Goal: Task Accomplishment & Management: Manage account settings

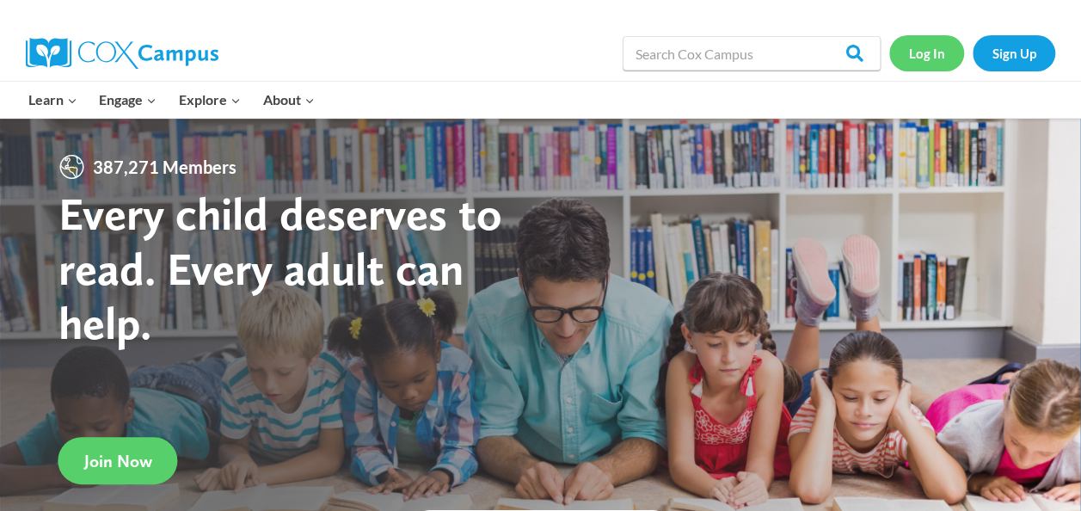
click at [927, 48] on link "Log In" at bounding box center [926, 52] width 75 height 35
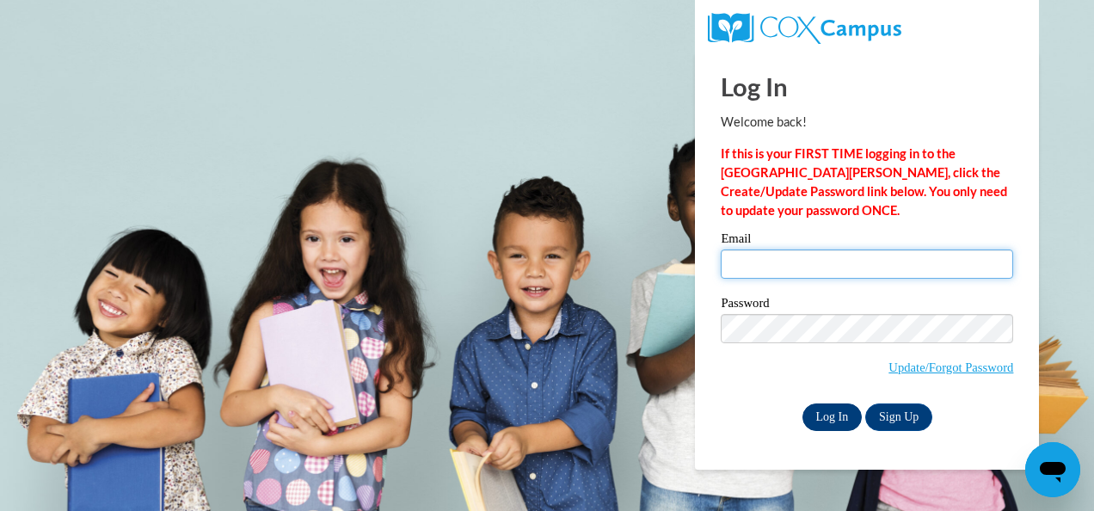
type input "sjgosselin@crimson.ua.edu"
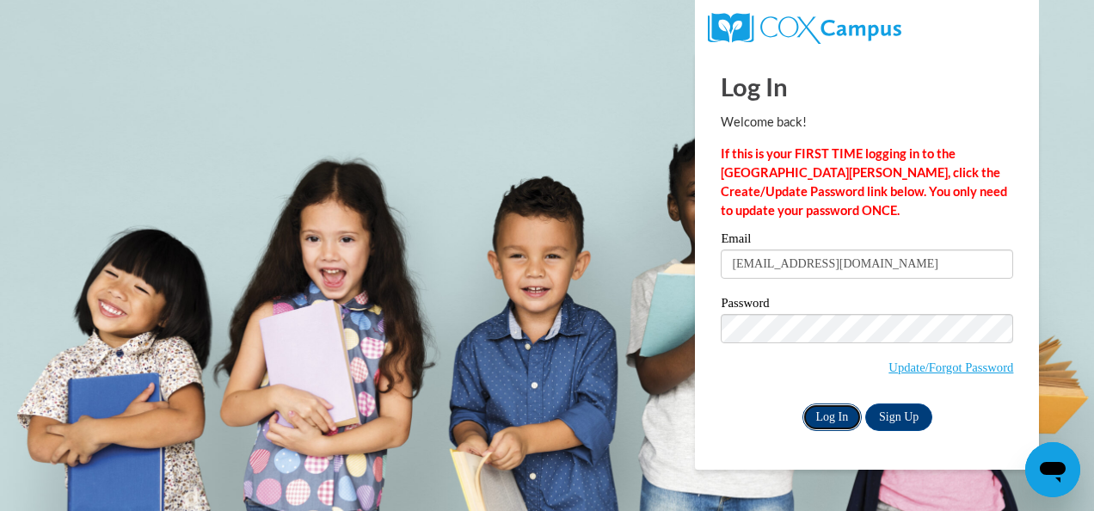
click at [845, 415] on input "Log In" at bounding box center [832, 417] width 60 height 28
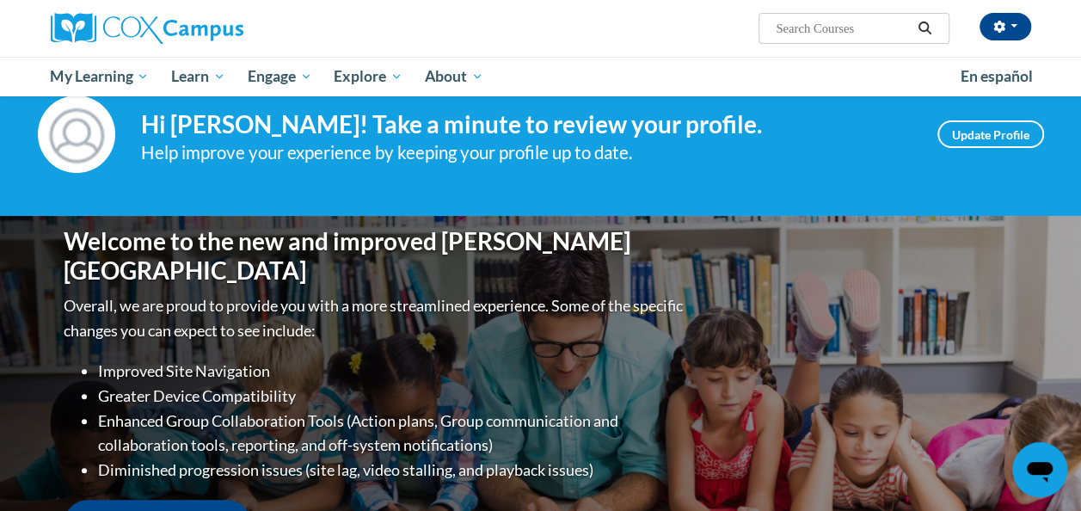
scroll to position [43, 0]
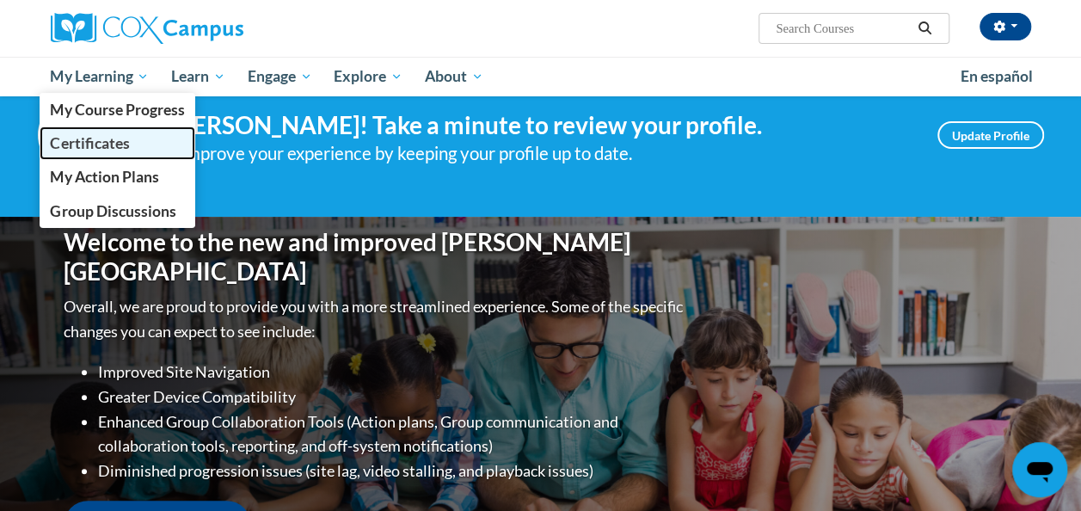
click at [134, 140] on link "Certificates" at bounding box center [118, 143] width 157 height 34
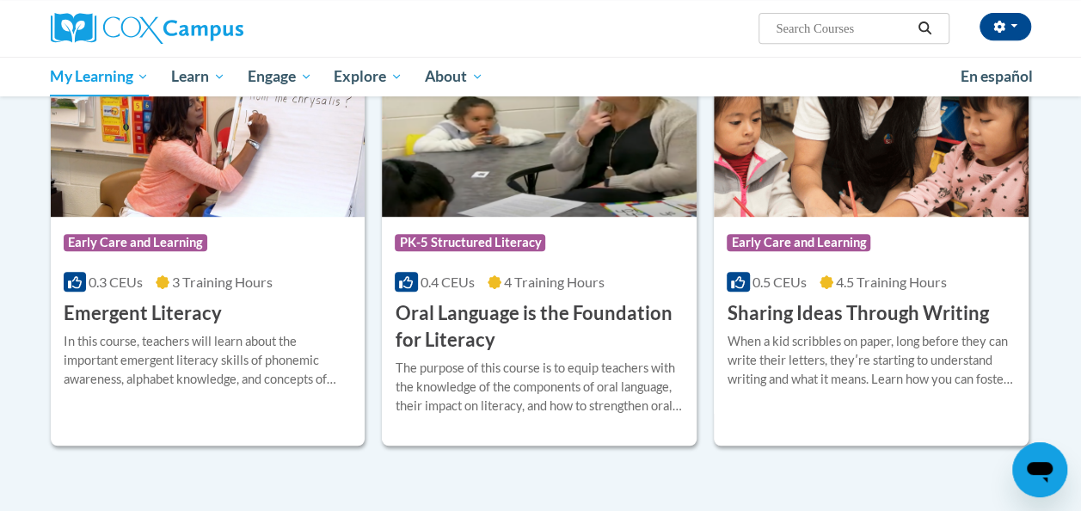
scroll to position [371, 0]
